Goal: Find specific page/section: Find specific page/section

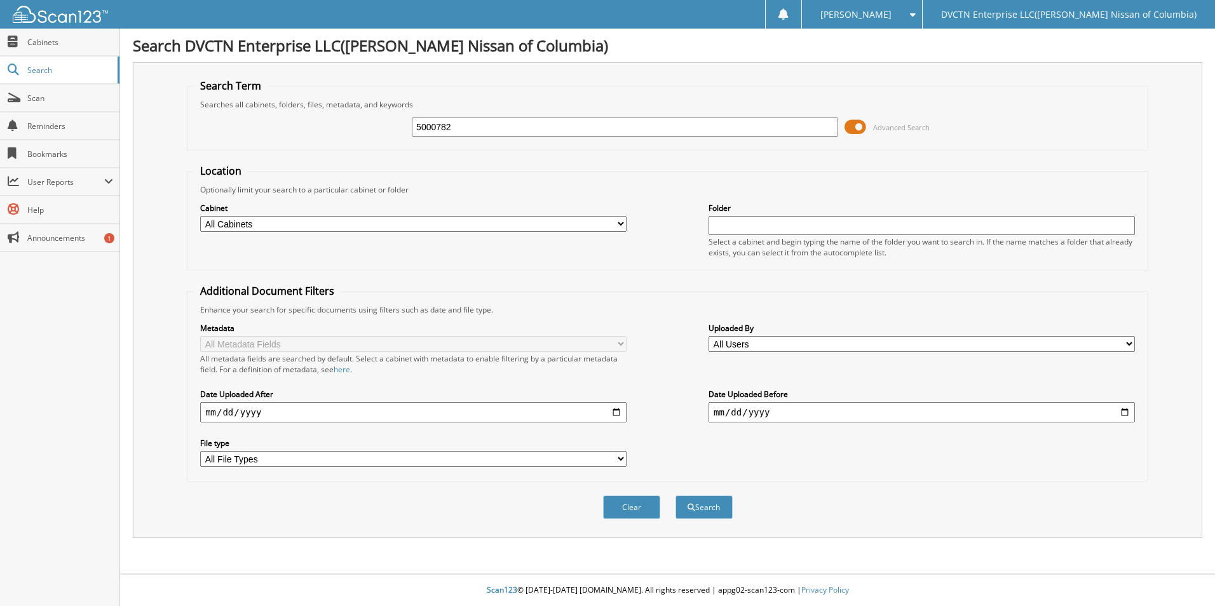
type input "5000782"
click at [676, 496] on button "Search" at bounding box center [704, 508] width 57 height 24
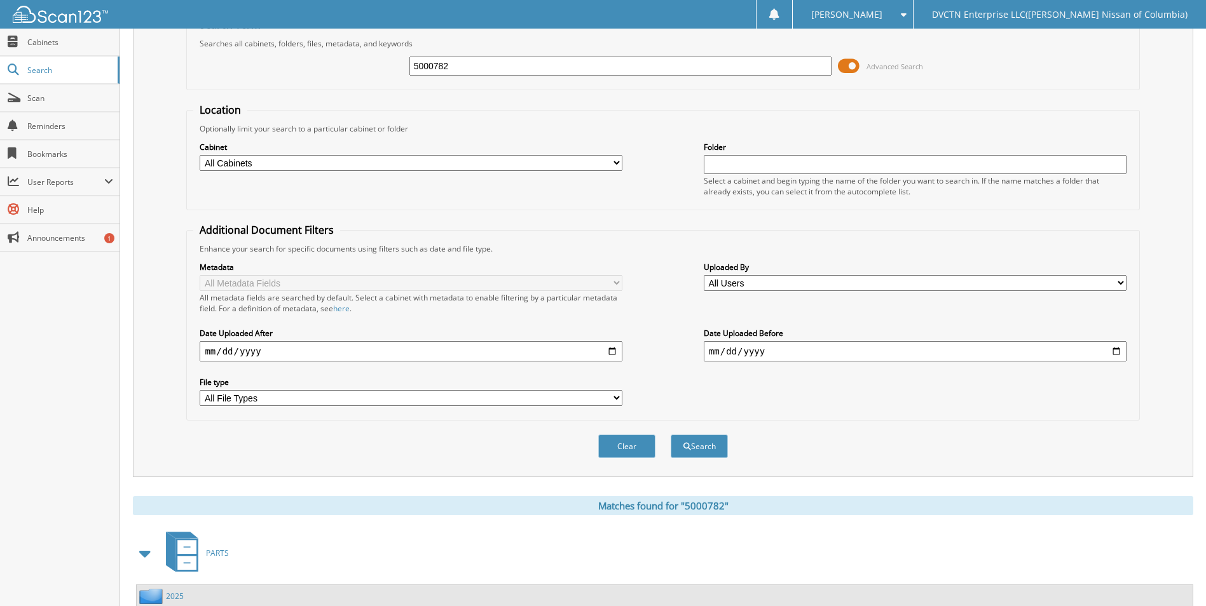
scroll to position [127, 0]
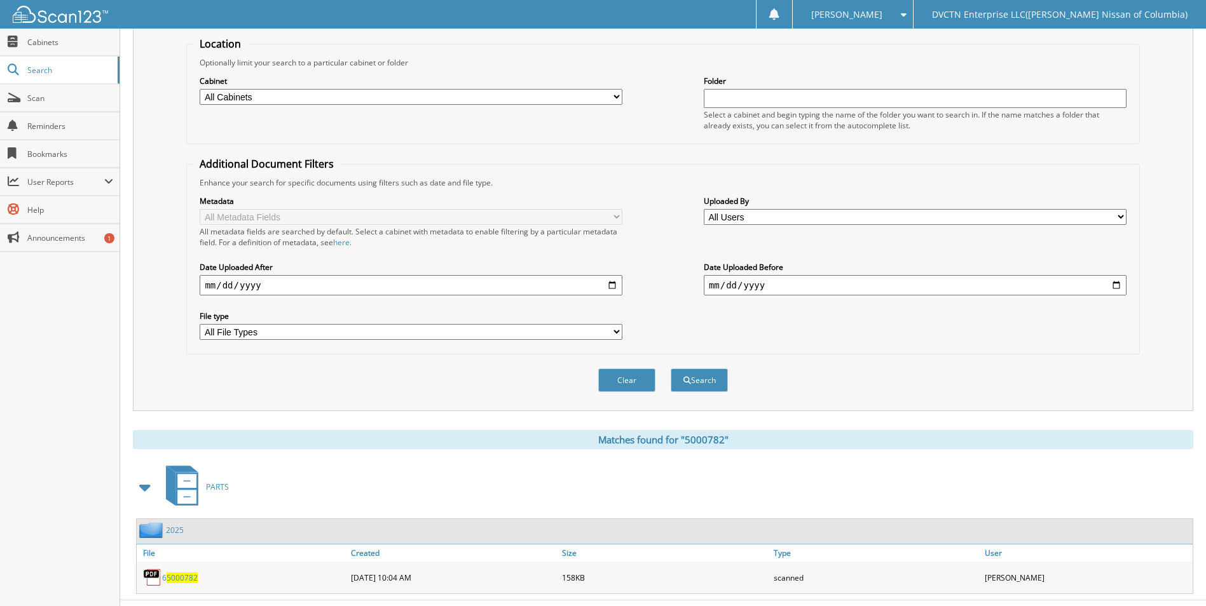
click at [180, 582] on span "5000782" at bounding box center [182, 578] width 31 height 11
